Goal: Task Accomplishment & Management: Use online tool/utility

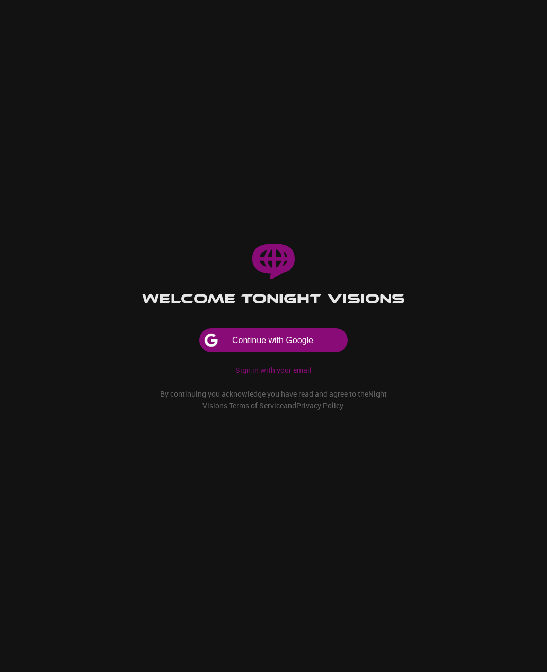
click at [307, 352] on button "Continue with Google" at bounding box center [273, 340] width 148 height 24
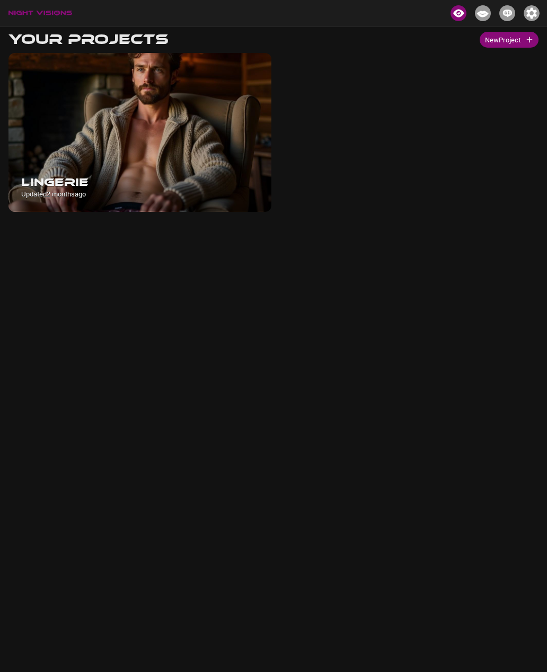
click at [520, 35] on button "New Project" at bounding box center [508, 40] width 59 height 16
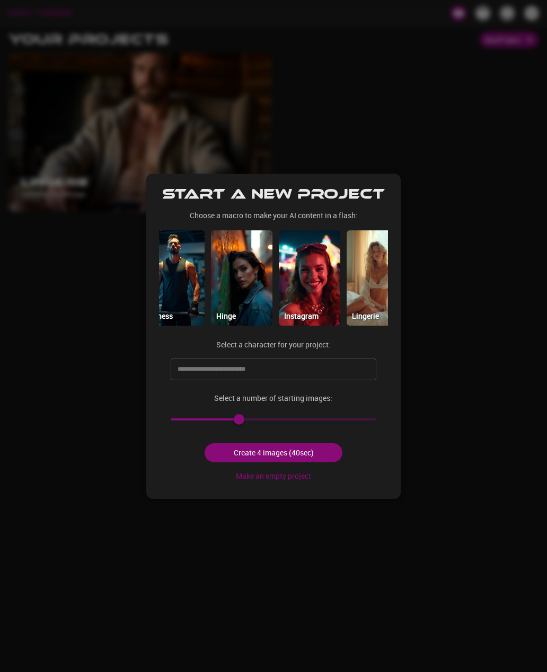
scroll to position [0, 230]
click at [317, 292] on img at bounding box center [308, 277] width 61 height 95
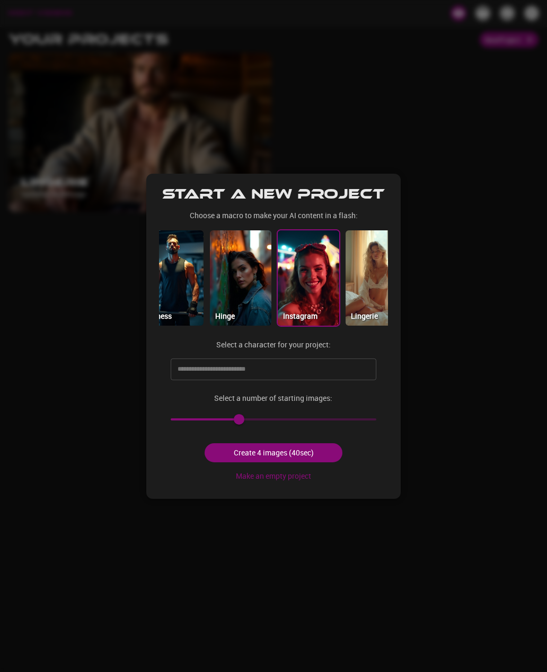
click at [307, 368] on input "text" at bounding box center [265, 369] width 181 height 17
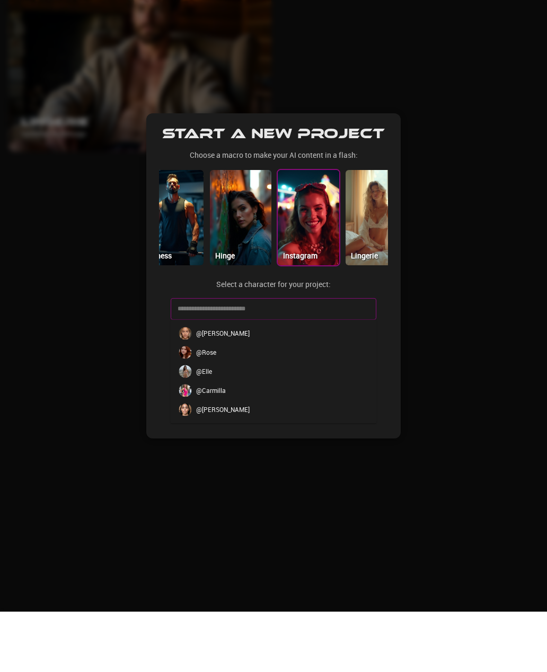
click at [213, 465] on p "@ [PERSON_NAME]" at bounding box center [223, 470] width 54 height 10
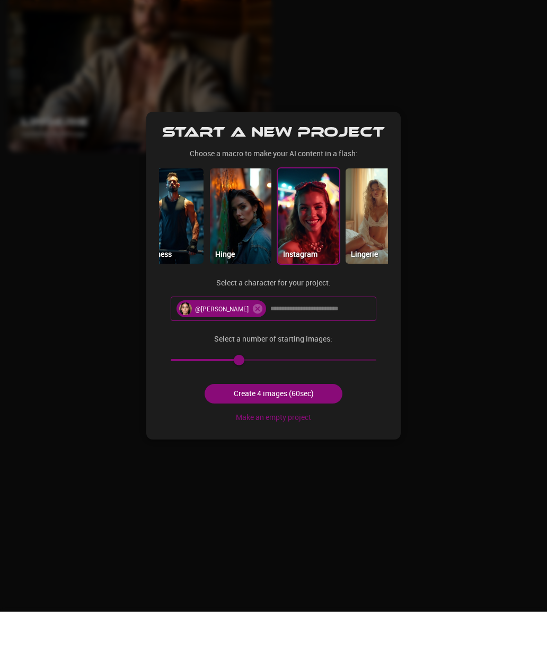
click at [287, 444] on button "Create 4 images (60sec)" at bounding box center [272, 454] width 137 height 20
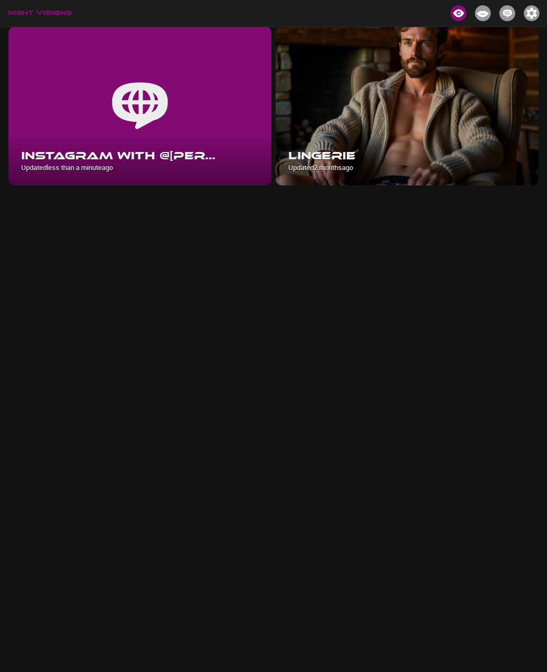
scroll to position [26, 0]
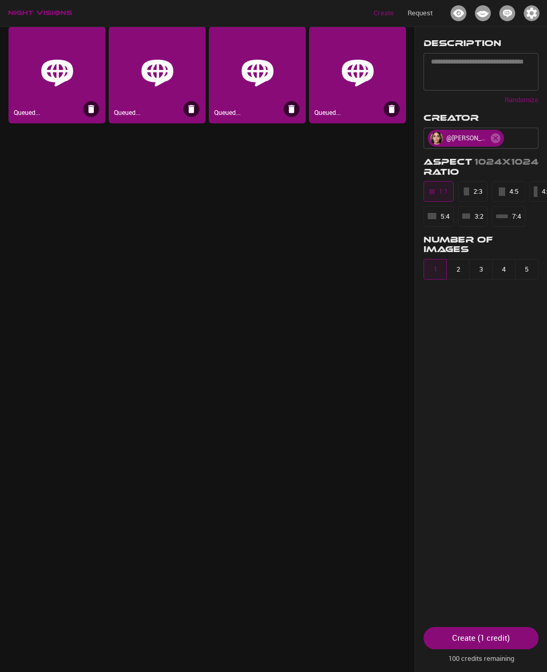
type input "****"
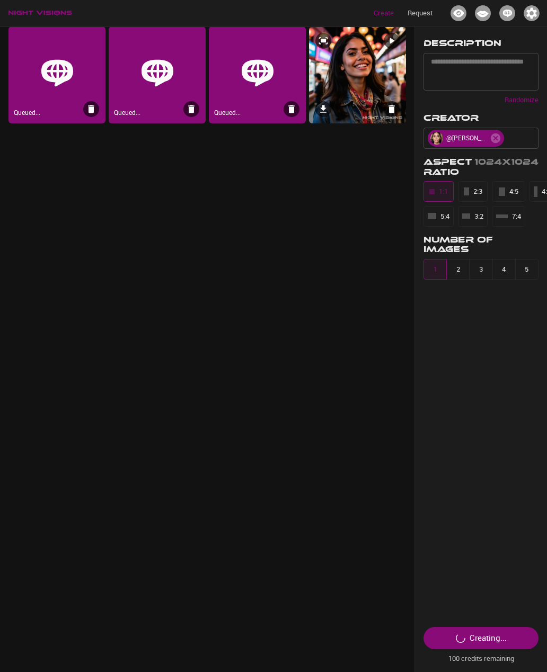
click at [362, 79] on img at bounding box center [357, 74] width 97 height 97
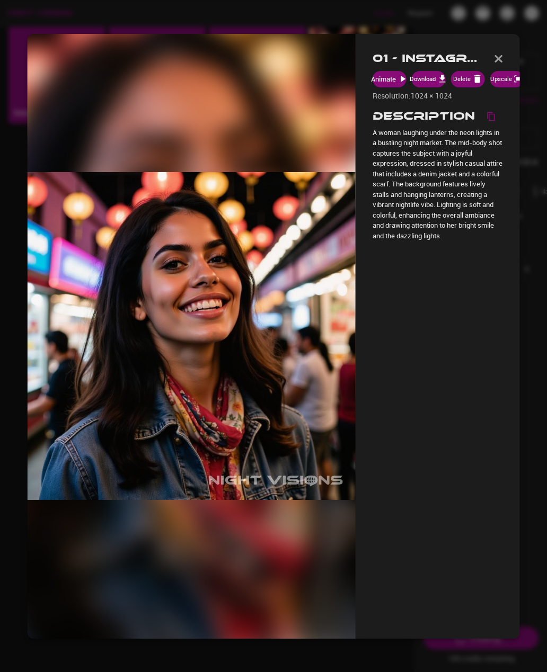
click at [417, 364] on div "01 - Instagram with @[PERSON_NAME] Download Delete Upscale Resolution: 1024 × 1…" at bounding box center [437, 335] width 164 height 605
click at [498, 54] on button "button" at bounding box center [498, 58] width 8 height 16
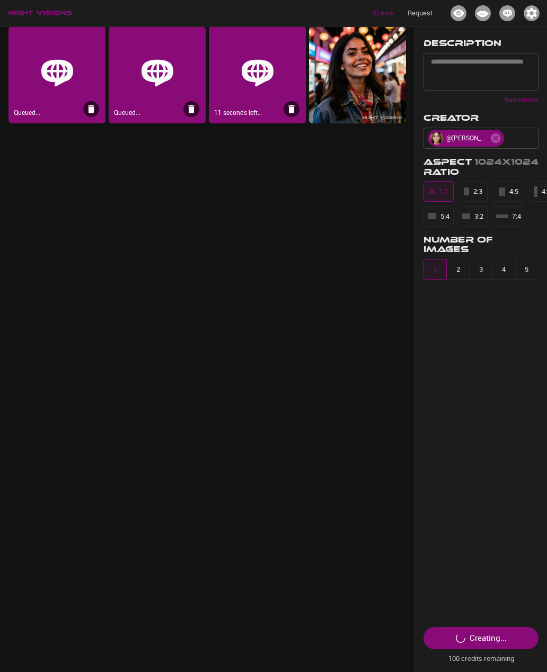
click at [265, 76] on img at bounding box center [257, 73] width 34 height 34
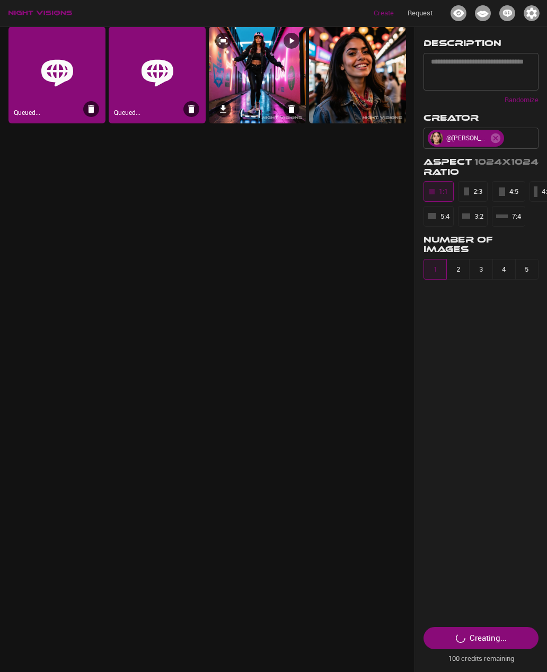
click at [261, 76] on img at bounding box center [257, 74] width 97 height 97
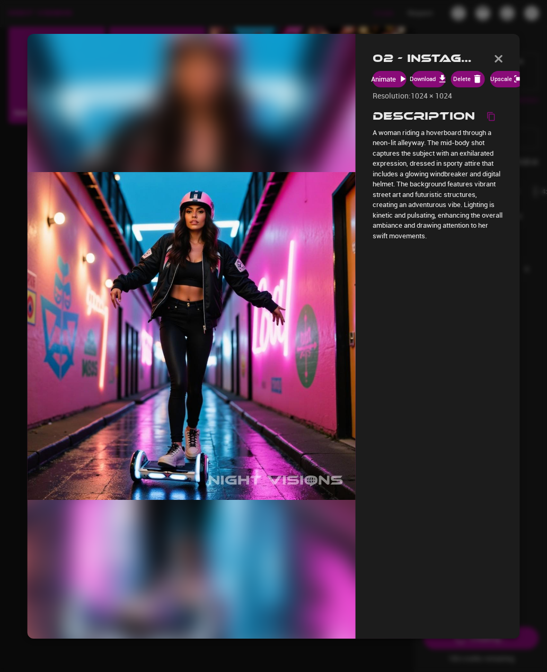
click at [255, 327] on img at bounding box center [192, 336] width 328 height 328
click at [298, 97] on div at bounding box center [192, 335] width 328 height 605
click at [318, 99] on div at bounding box center [192, 335] width 328 height 605
click at [501, 58] on img "button" at bounding box center [498, 58] width 8 height 7
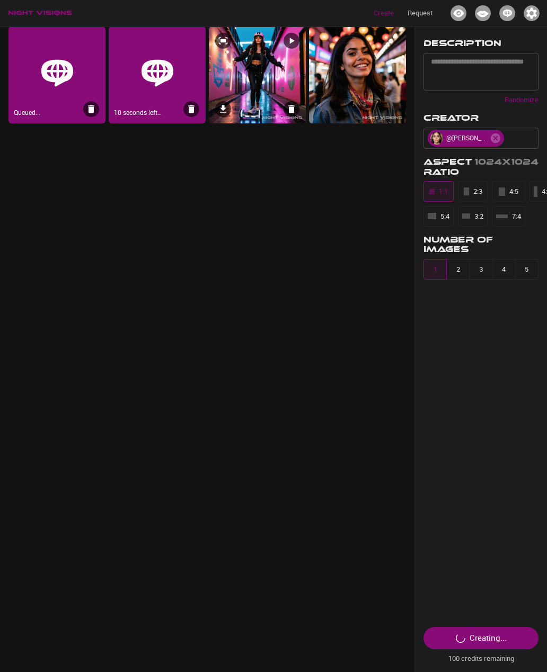
click at [294, 36] on icon at bounding box center [291, 40] width 11 height 11
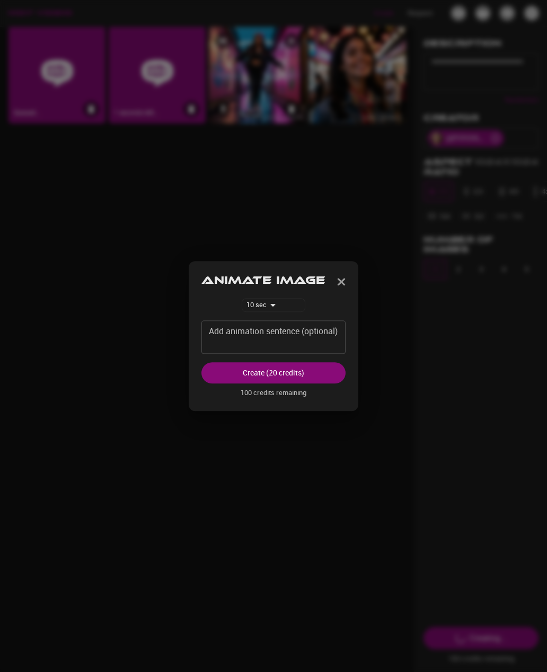
click at [273, 311] on select "* ** **" at bounding box center [273, 305] width 63 height 13
select select "**"
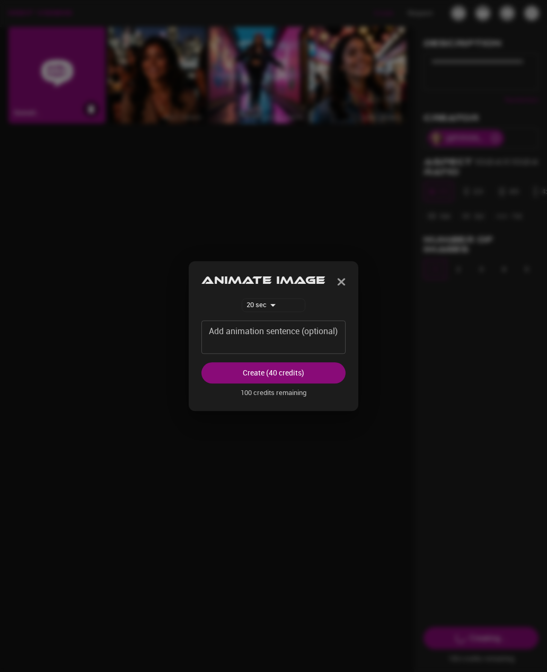
click at [343, 286] on img "button" at bounding box center [341, 281] width 8 height 7
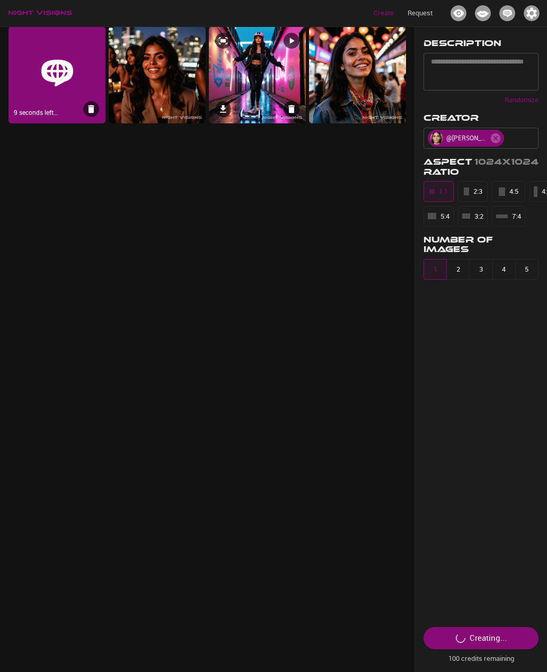
click at [287, 44] on icon at bounding box center [291, 40] width 11 height 11
select select "**"
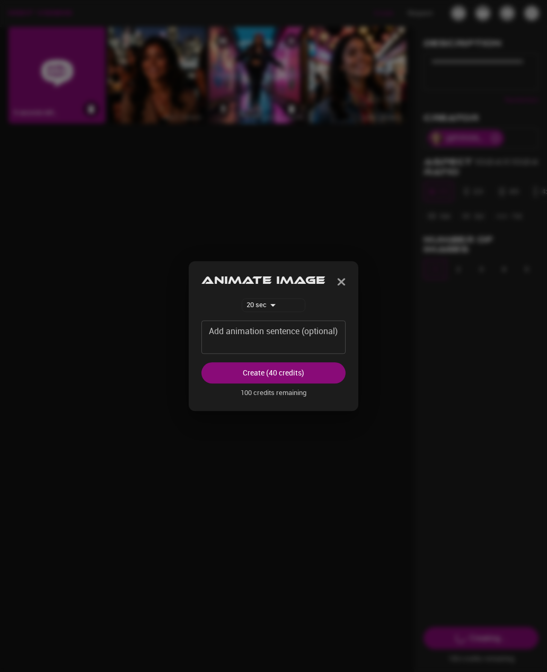
click at [287, 384] on button "Create (40 credits)" at bounding box center [273, 373] width 144 height 22
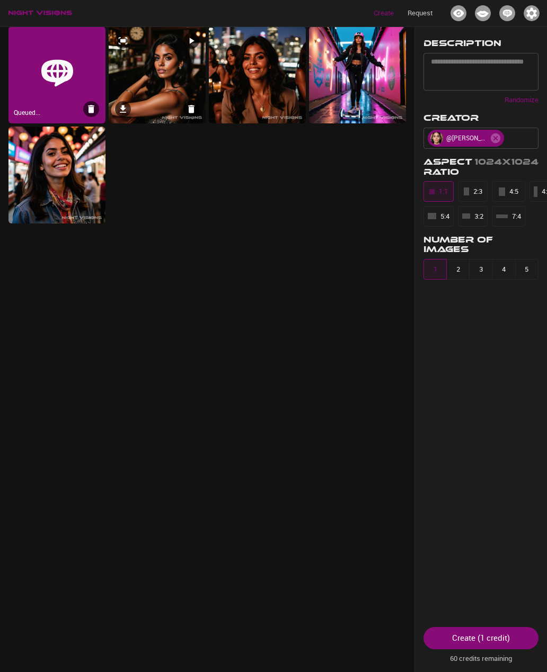
click at [157, 78] on img at bounding box center [157, 74] width 97 height 97
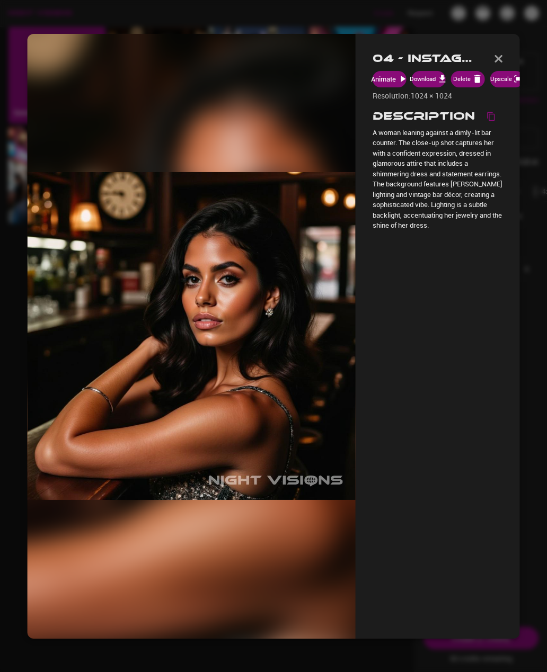
click at [500, 59] on img "button" at bounding box center [498, 58] width 8 height 7
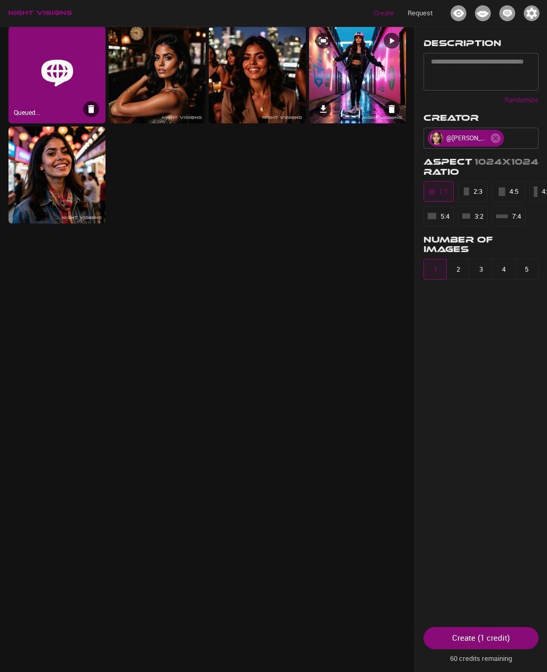
click at [395, 44] on icon at bounding box center [391, 40] width 11 height 11
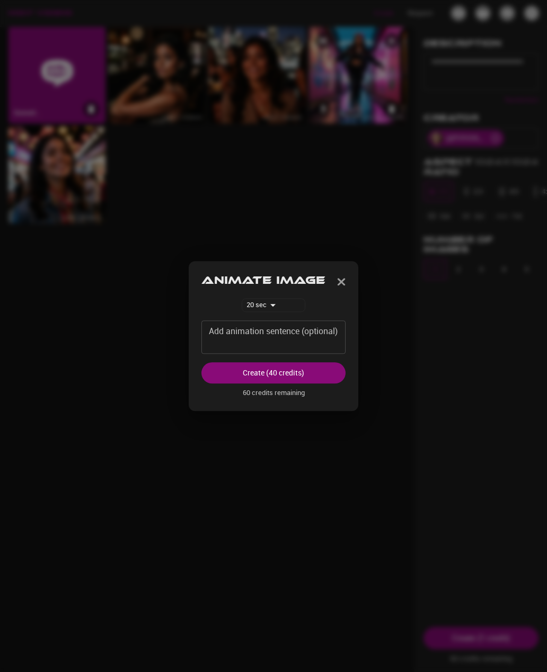
click at [280, 311] on select "* ** **" at bounding box center [273, 305] width 63 height 13
select select "**"
click at [292, 384] on button "Create (20 credits)" at bounding box center [273, 373] width 144 height 22
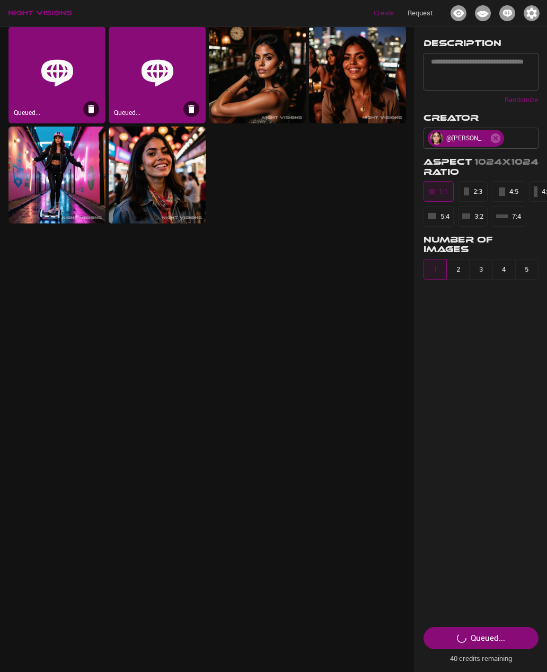
click at [458, 12] on img "Projects" at bounding box center [458, 13] width 16 height 16
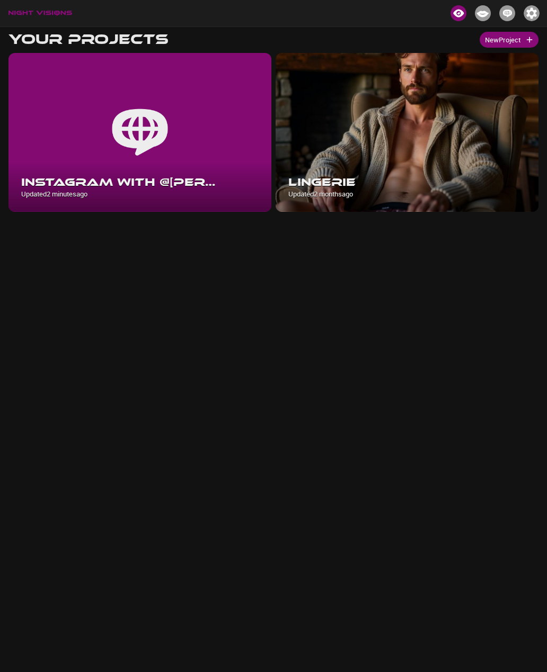
click at [483, 15] on img "Creators" at bounding box center [483, 13] width 16 height 16
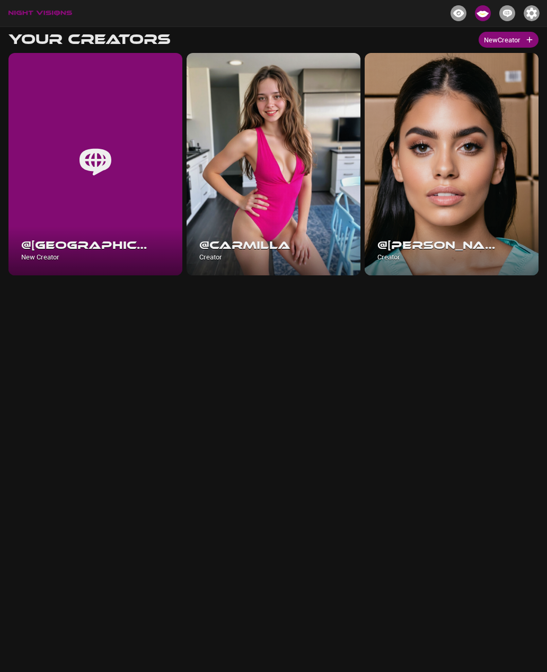
click at [295, 181] on div at bounding box center [273, 164] width 174 height 222
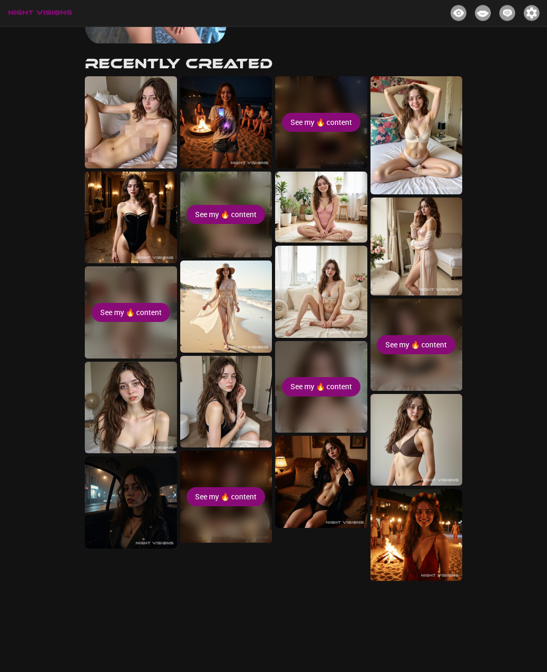
scroll to position [216, 0]
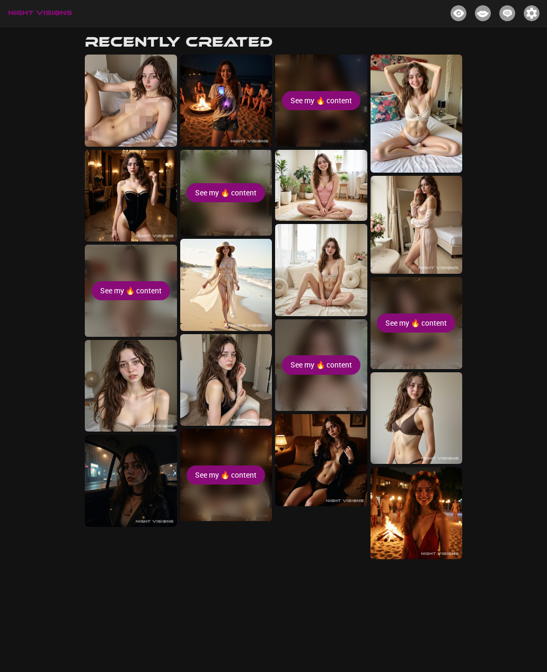
click at [429, 324] on button "See my 🔥 content" at bounding box center [416, 324] width 78 height 20
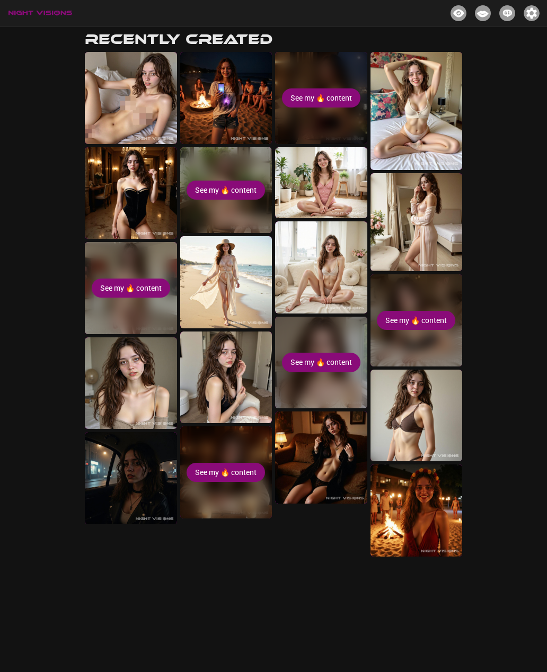
scroll to position [249, 0]
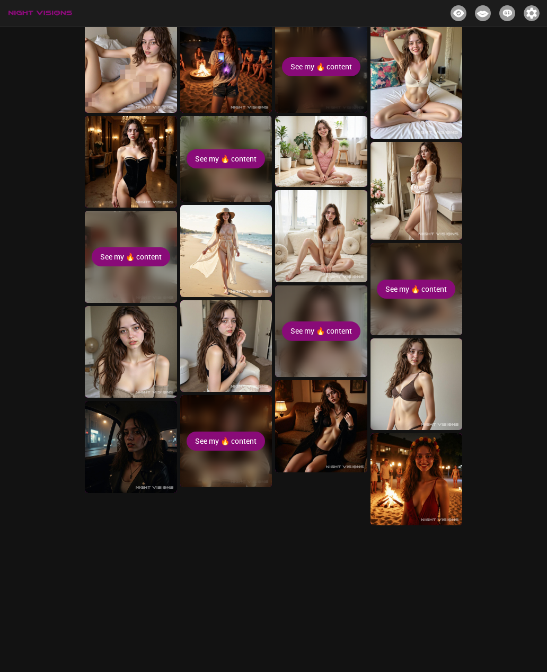
click at [116, 84] on img at bounding box center [131, 67] width 92 height 92
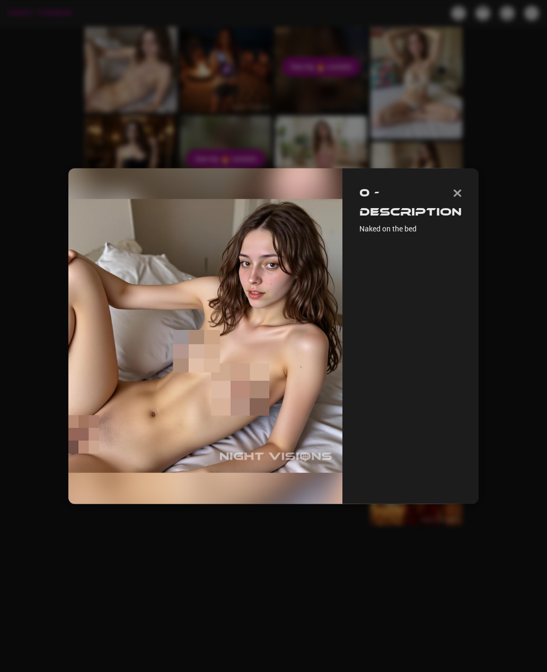
click at [456, 189] on img "button" at bounding box center [457, 192] width 8 height 7
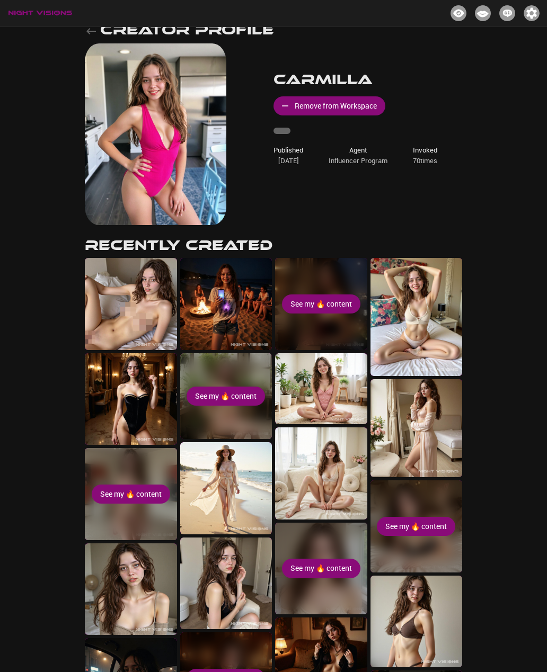
scroll to position [0, 0]
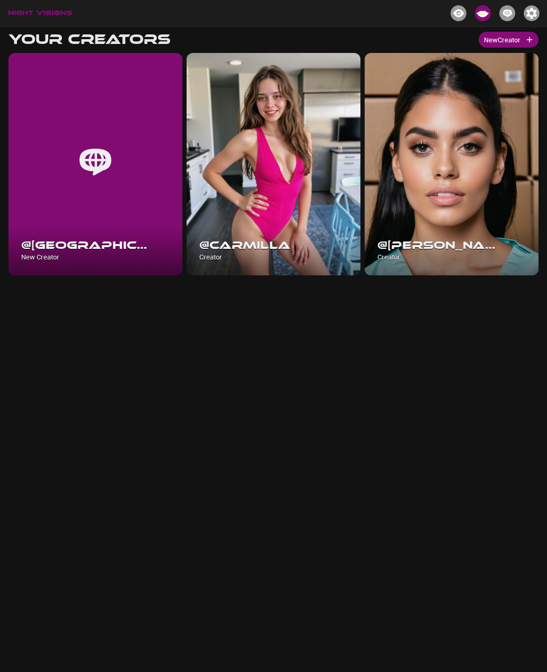
scroll to position [34, 0]
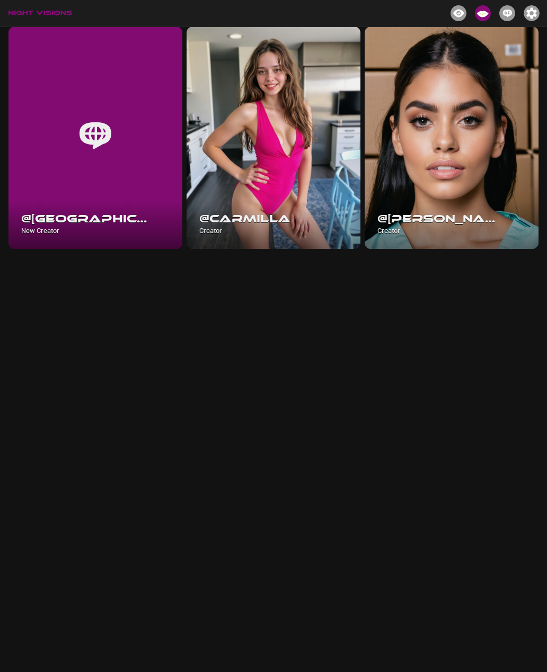
click at [103, 136] on img at bounding box center [95, 136] width 32 height 32
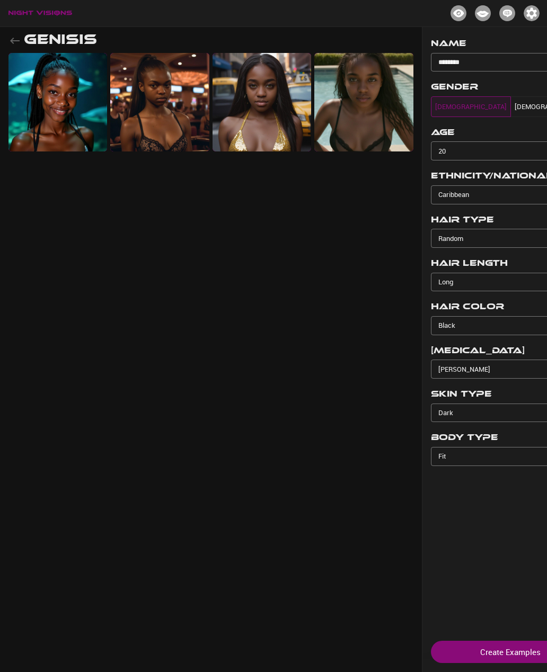
click at [366, 119] on img at bounding box center [363, 102] width 99 height 99
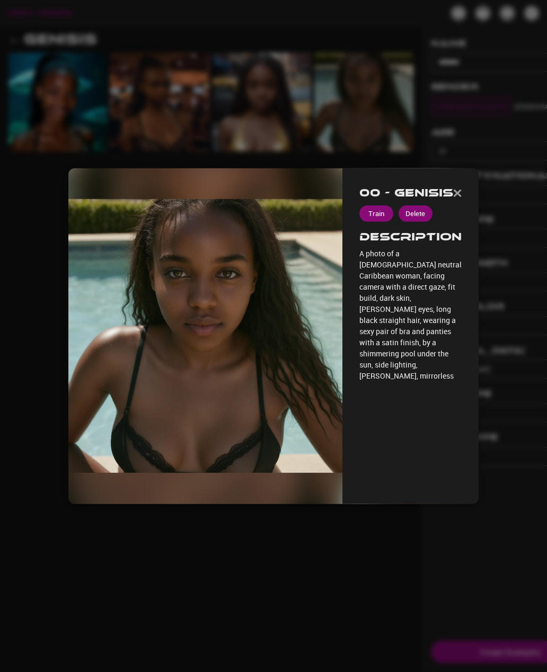
click at [457, 213] on div "00 - Genisis Train Delete Description A photo of a [DEMOGRAPHIC_DATA] neutral […" at bounding box center [410, 336] width 136 height 336
click at [460, 220] on div "00 - Genisis Train Delete Description A photo of a [DEMOGRAPHIC_DATA] neutral […" at bounding box center [410, 336] width 136 height 336
click at [461, 219] on div "00 - Genisis Train Delete Description A photo of a [DEMOGRAPHIC_DATA] neutral […" at bounding box center [410, 336] width 136 height 336
click at [501, 598] on div at bounding box center [273, 336] width 547 height 672
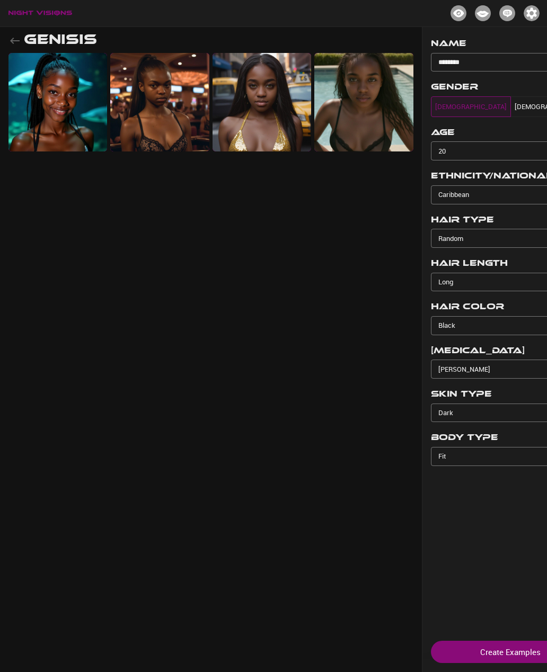
click at [272, 137] on img at bounding box center [261, 102] width 99 height 99
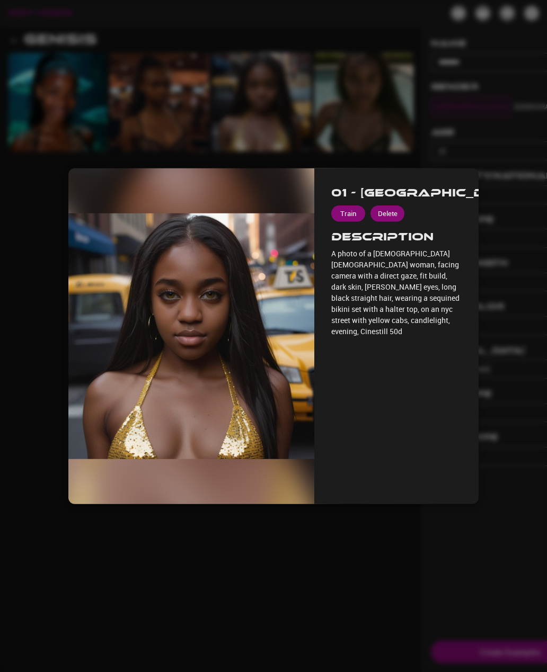
click at [456, 220] on div "01 - Genisis Train Delete Description A photo of a [DEMOGRAPHIC_DATA] [DEMOGRAP…" at bounding box center [396, 336] width 164 height 336
click at [455, 230] on h2 "Description" at bounding box center [396, 238] width 130 height 17
click at [453, 215] on div "01 - Genisis Train Delete Description A photo of a [DEMOGRAPHIC_DATA] [DEMOGRAP…" at bounding box center [396, 336] width 164 height 336
click at [453, 219] on div "01 - Genisis Train Delete Description A photo of a [DEMOGRAPHIC_DATA] [DEMOGRAP…" at bounding box center [396, 336] width 164 height 336
click at [459, 217] on div "01 - Genisis Train Delete Description A photo of a [DEMOGRAPHIC_DATA] [DEMOGRAP…" at bounding box center [396, 336] width 164 height 336
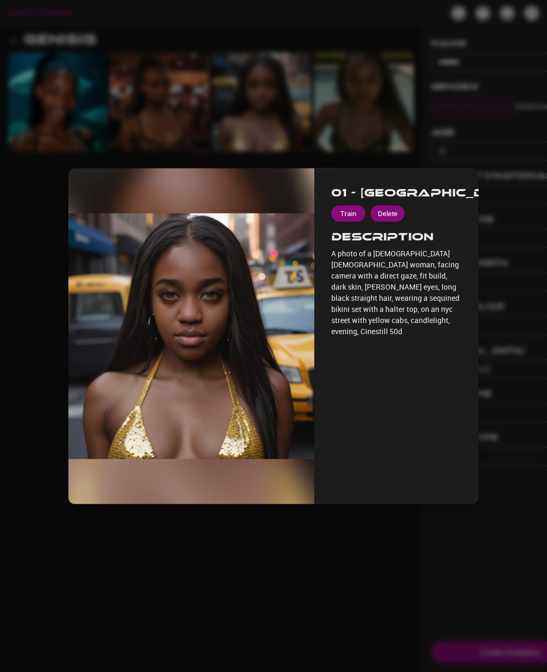
click at [458, 217] on div "01 - Genisis Train Delete Description A photo of a [DEMOGRAPHIC_DATA] [DEMOGRAP…" at bounding box center [396, 336] width 164 height 336
click at [455, 220] on div "01 - Genisis Train Delete Description A photo of a [DEMOGRAPHIC_DATA] [DEMOGRAP…" at bounding box center [396, 336] width 164 height 336
click at [465, 226] on div "01 - Genisis Train Delete Description A photo of a [DEMOGRAPHIC_DATA] [DEMOGRAP…" at bounding box center [396, 336] width 164 height 336
click at [469, 221] on div "01 - Genisis Train Delete Description A photo of a [DEMOGRAPHIC_DATA] [DEMOGRAP…" at bounding box center [396, 336] width 164 height 336
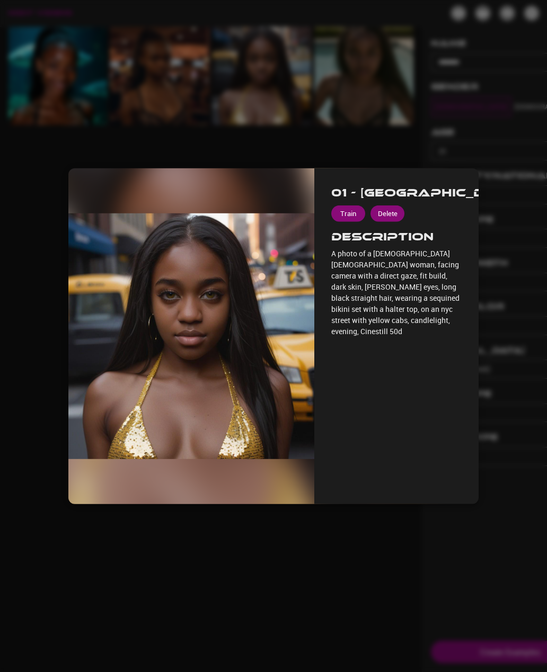
click at [518, 189] on img "button" at bounding box center [522, 192] width 8 height 7
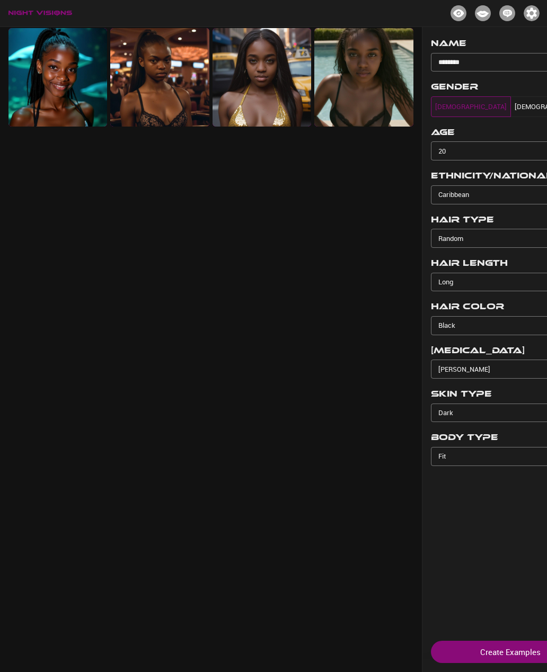
scroll to position [24, 0]
click at [511, 649] on button "Create Examples" at bounding box center [510, 652] width 159 height 22
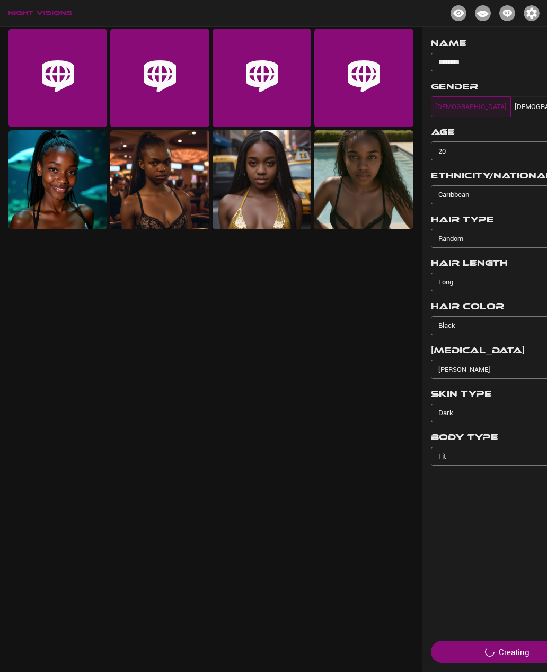
click at [515, 194] on body "Genisis Name ******* ​ Gender [DEMOGRAPHIC_DATA] [DEMOGRAPHIC_DATA] Age [DEMOGR…" at bounding box center [273, 338] width 547 height 672
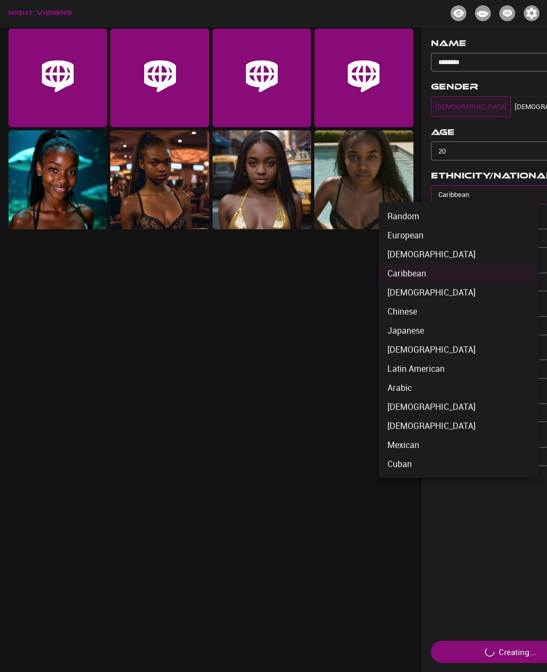
click at [382, 542] on div at bounding box center [273, 336] width 547 height 672
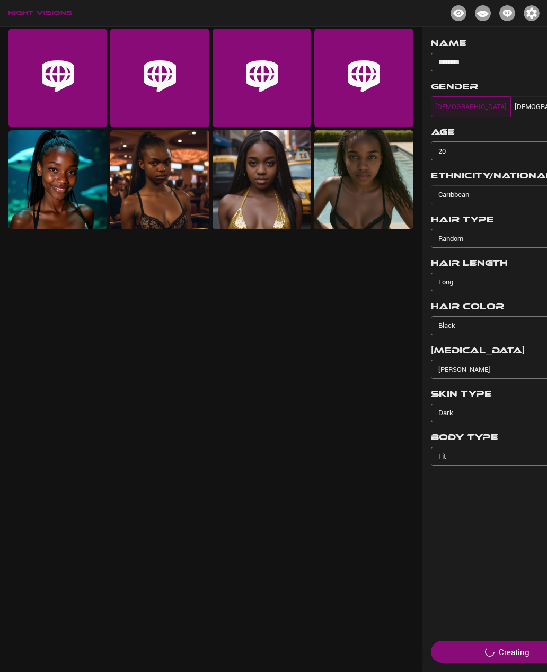
click at [504, 449] on body "Genisis Name ******* ​ Gender [DEMOGRAPHIC_DATA] [DEMOGRAPHIC_DATA] Age [DEMOGR…" at bounding box center [273, 338] width 547 height 672
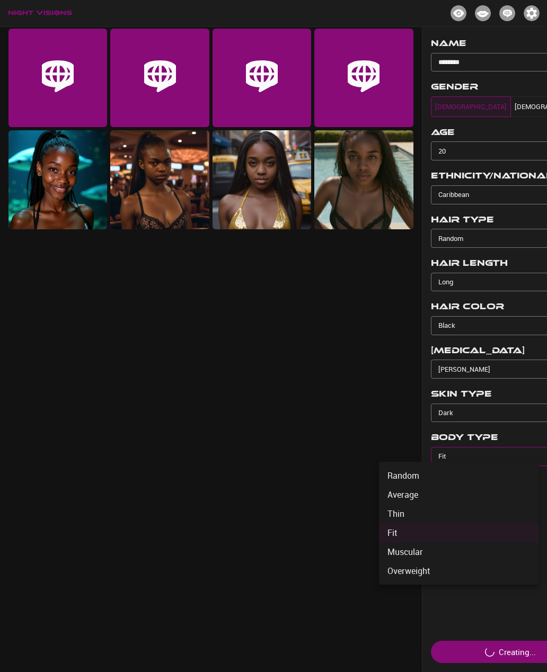
click at [362, 391] on div at bounding box center [273, 336] width 547 height 672
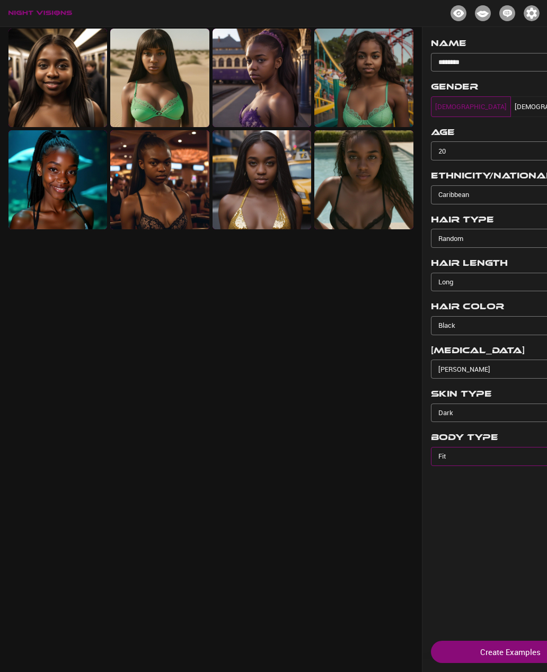
click at [382, 68] on img at bounding box center [363, 78] width 99 height 99
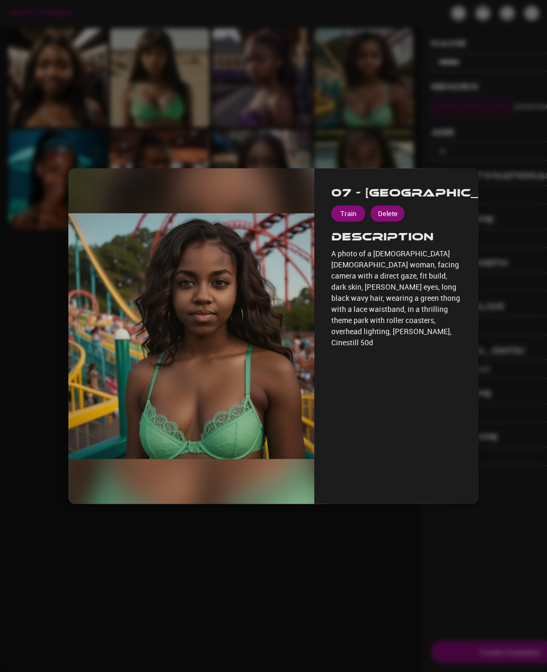
click at [365, 206] on button "Train" at bounding box center [348, 214] width 34 height 16
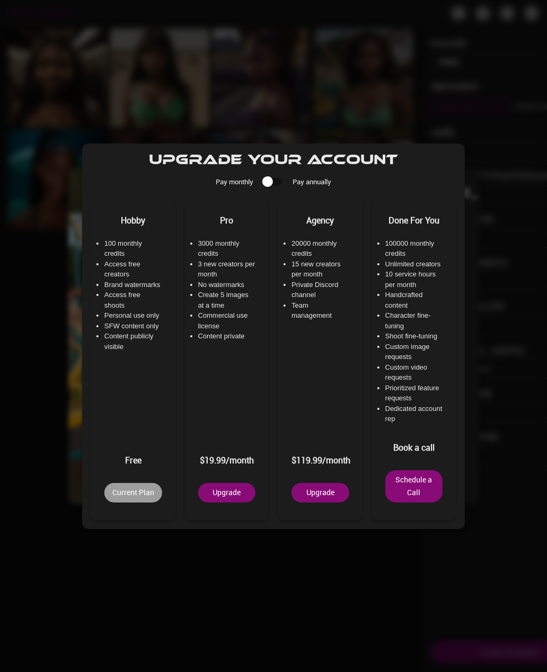
click at [515, 137] on div at bounding box center [273, 336] width 547 height 672
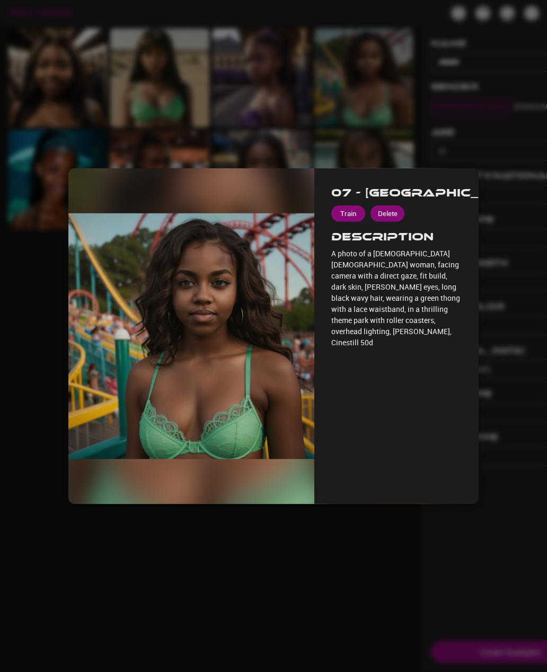
click at [522, 189] on img "button" at bounding box center [526, 192] width 8 height 7
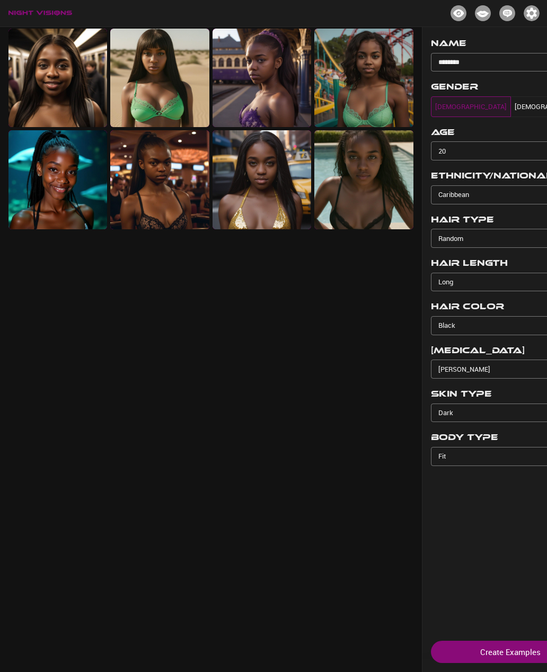
click at [534, 12] on img "button" at bounding box center [531, 13] width 16 height 16
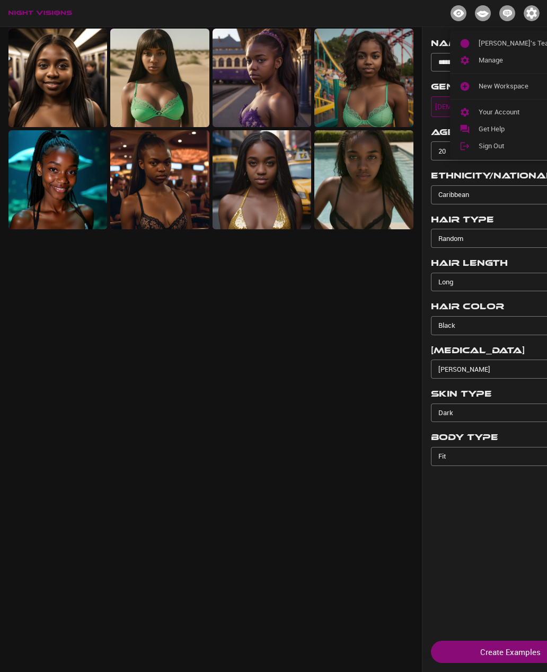
click at [513, 87] on span "New Workspace" at bounding box center [516, 86] width 76 height 11
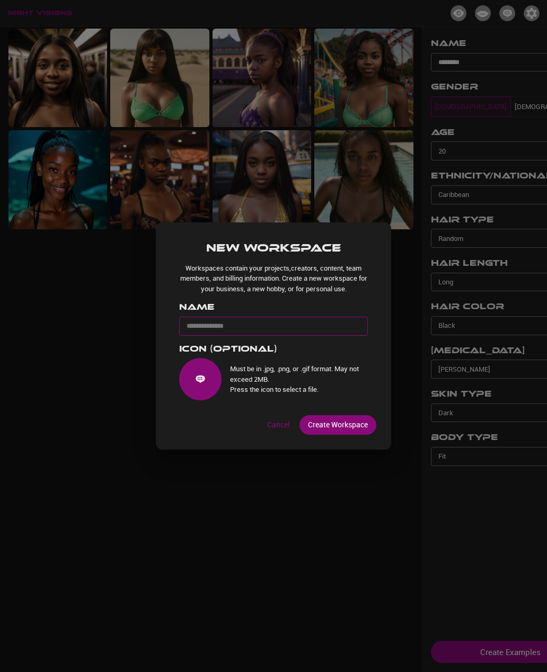
scroll to position [24, 0]
click at [18, 367] on div "New Workspace Workspaces contain your projects, creators , content, team member…" at bounding box center [273, 336] width 547 height 672
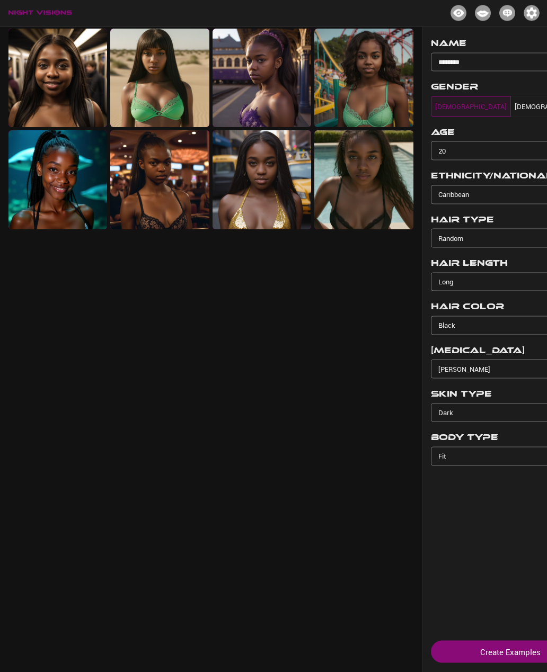
scroll to position [24, 0]
